Goal: Information Seeking & Learning: Learn about a topic

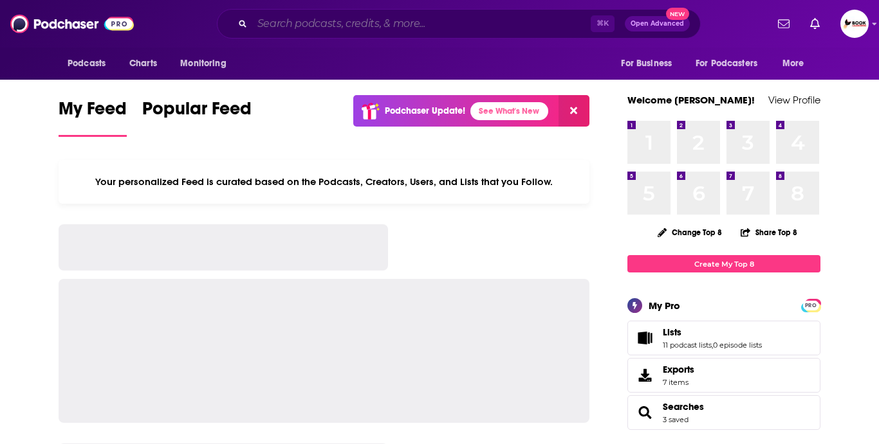
click at [340, 24] on input "Search podcasts, credits, & more..." at bounding box center [421, 24] width 338 height 21
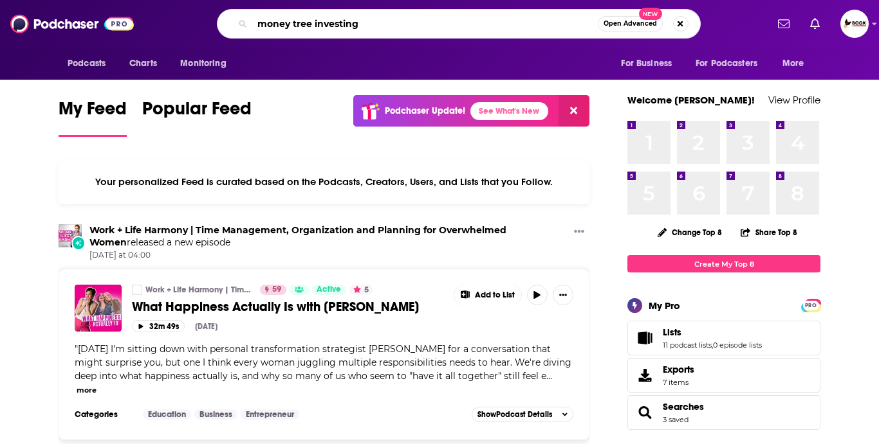
type input "money tree investing"
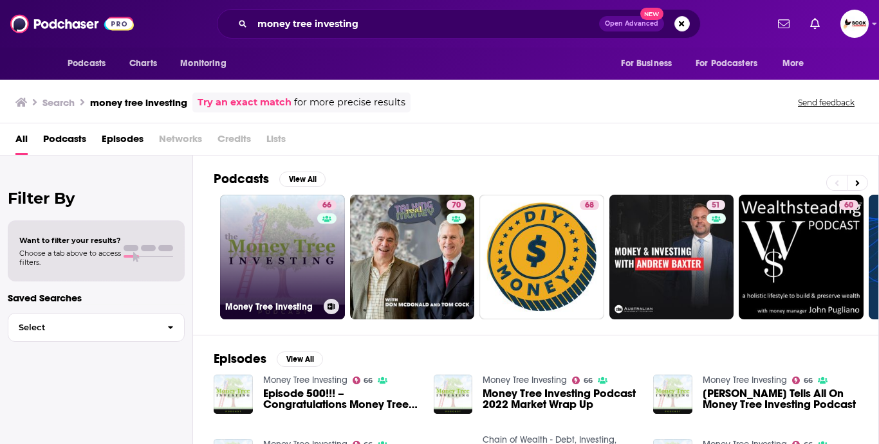
click at [289, 229] on link "66 Money Tree Investing" at bounding box center [282, 257] width 125 height 125
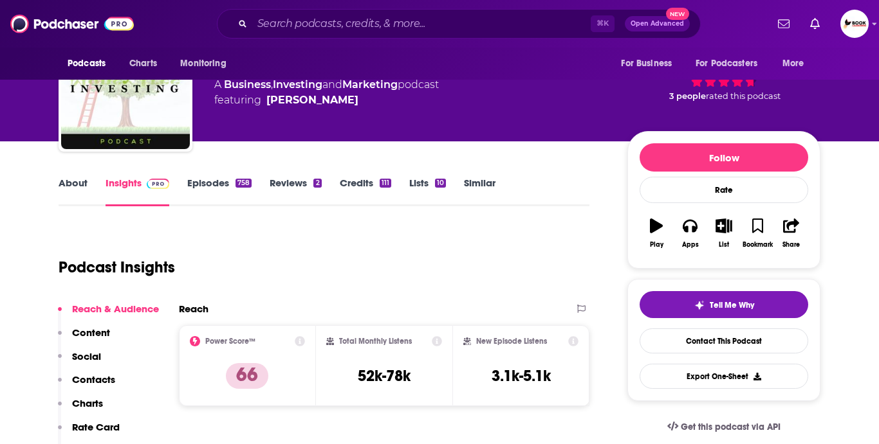
scroll to position [72, 0]
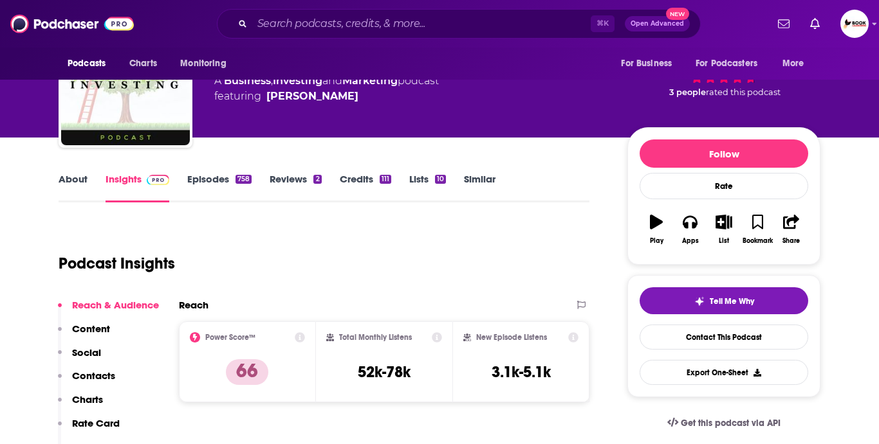
click at [69, 181] on link "About" at bounding box center [73, 188] width 29 height 30
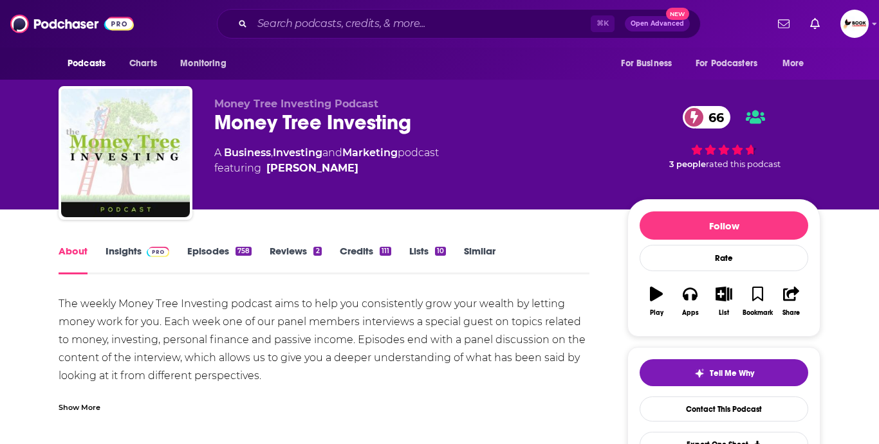
scroll to position [67, 0]
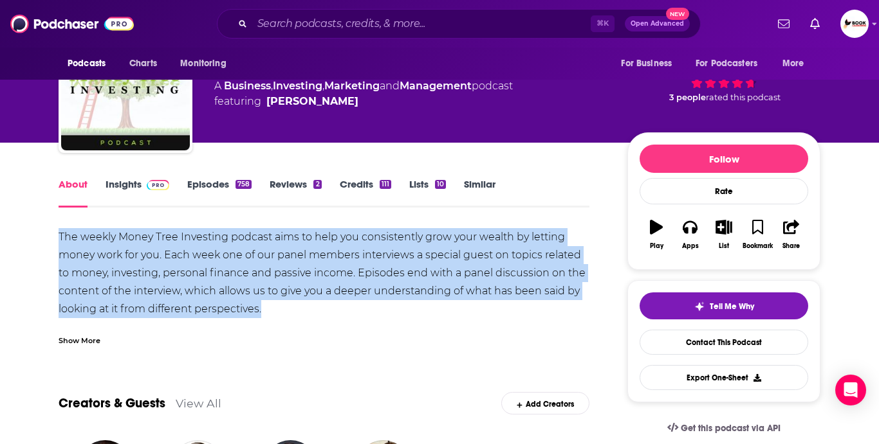
drag, startPoint x: 277, startPoint y: 307, endPoint x: 61, endPoint y: 241, distance: 226.2
click at [61, 241] on div "The weekly Money Tree Investing podcast aims to help you consistently grow your…" at bounding box center [324, 318] width 531 height 180
copy div "The weekly Money Tree Investing podcast aims to help you consistently grow your…"
